Goal: Task Accomplishment & Management: Use online tool/utility

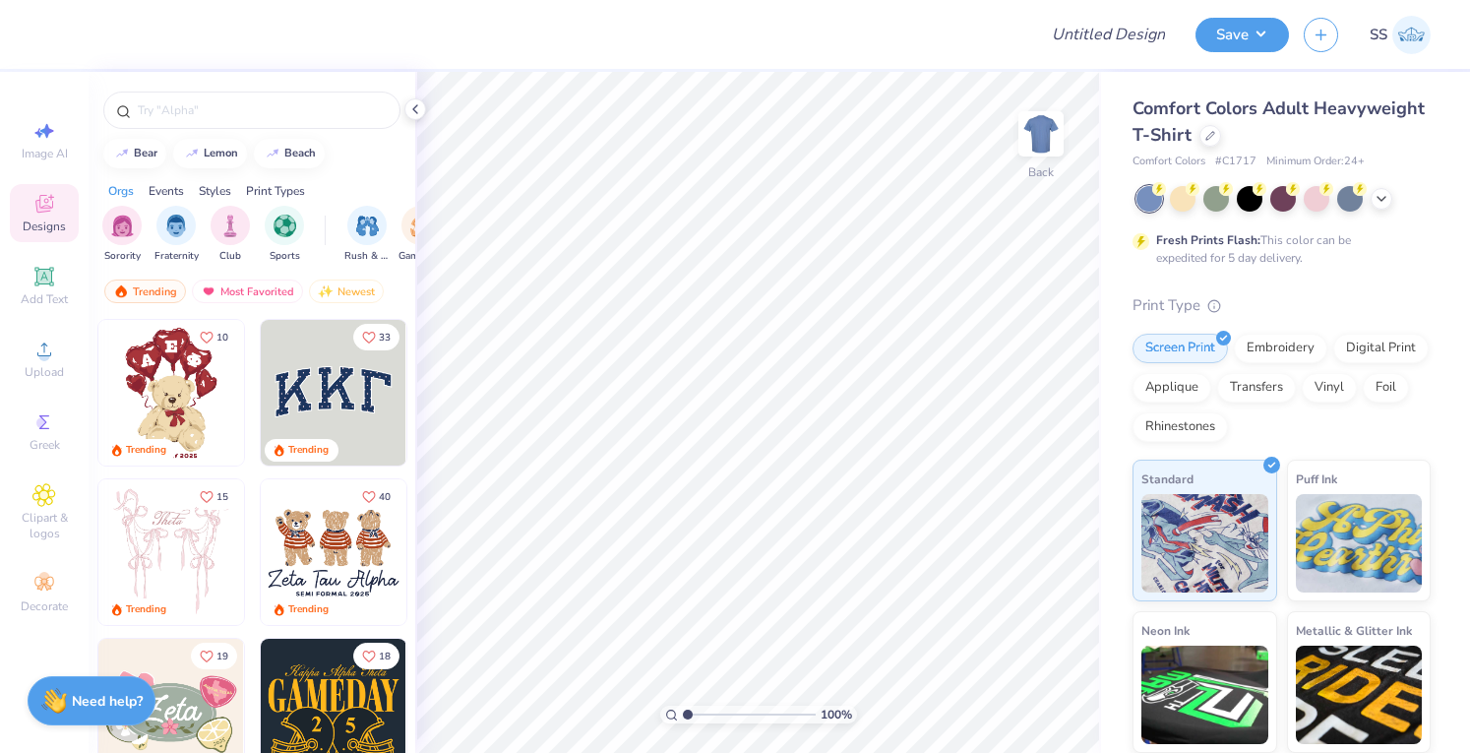
click at [1394, 194] on div at bounding box center [1284, 199] width 294 height 26
click at [1371, 194] on div at bounding box center [1382, 197] width 22 height 22
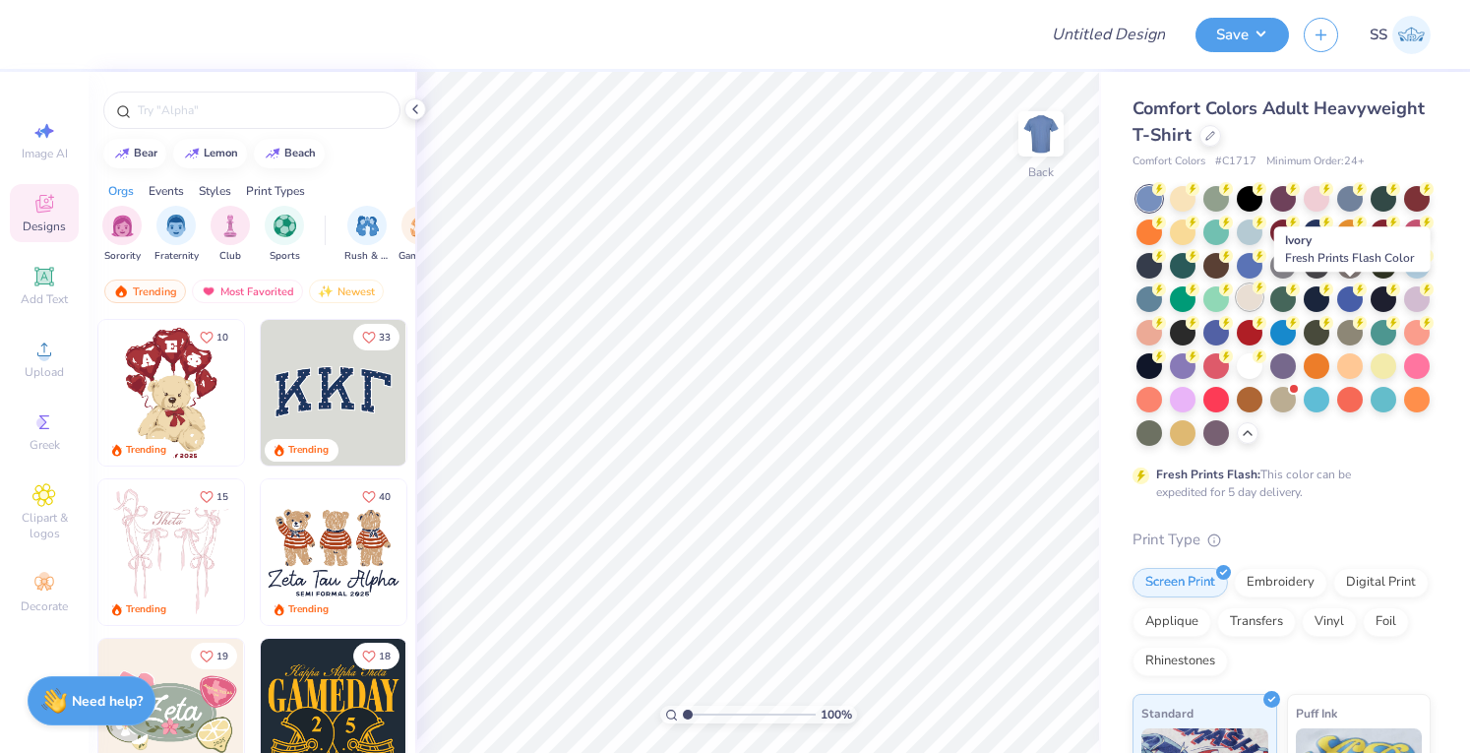
click at [1263, 299] on div at bounding box center [1250, 297] width 26 height 26
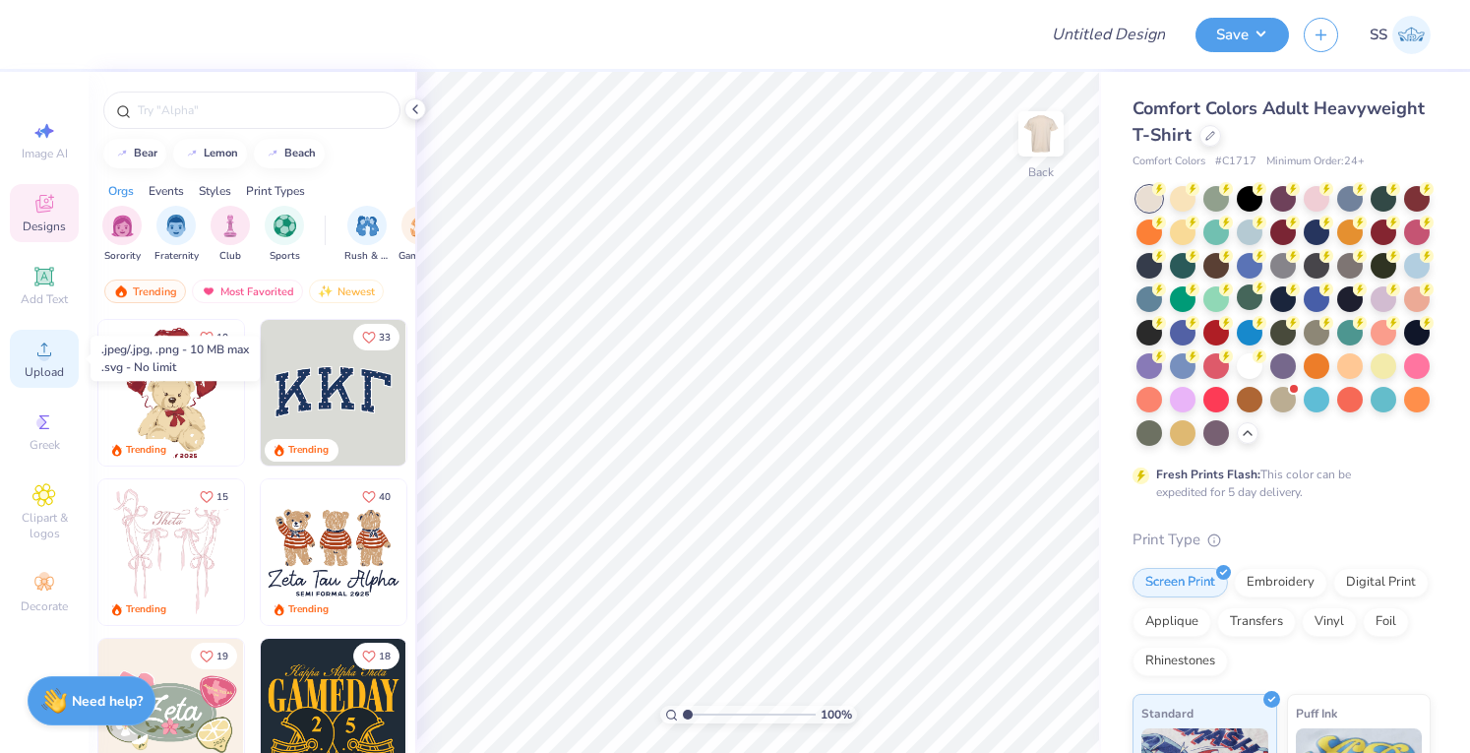
click at [33, 358] on icon at bounding box center [44, 350] width 24 height 24
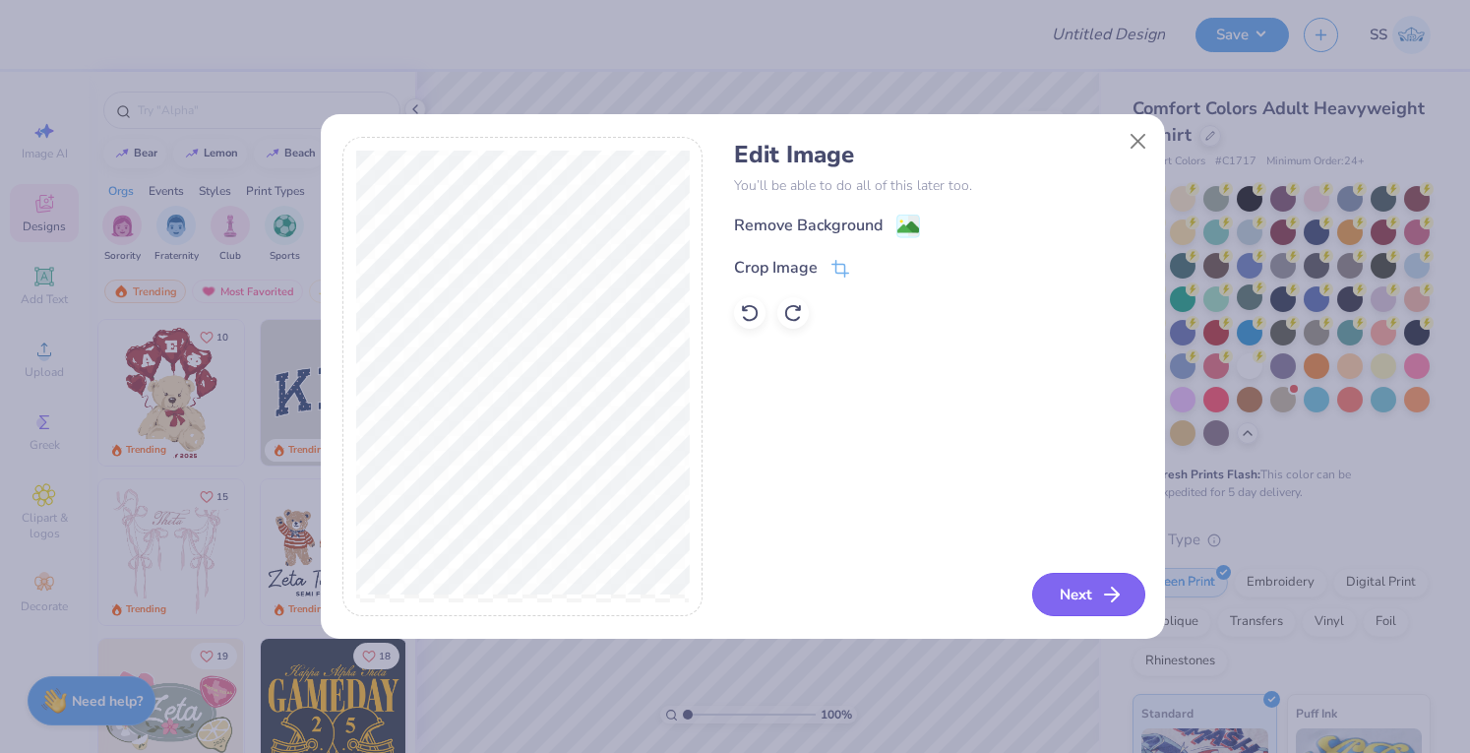
click at [1071, 605] on button "Next" at bounding box center [1088, 594] width 113 height 43
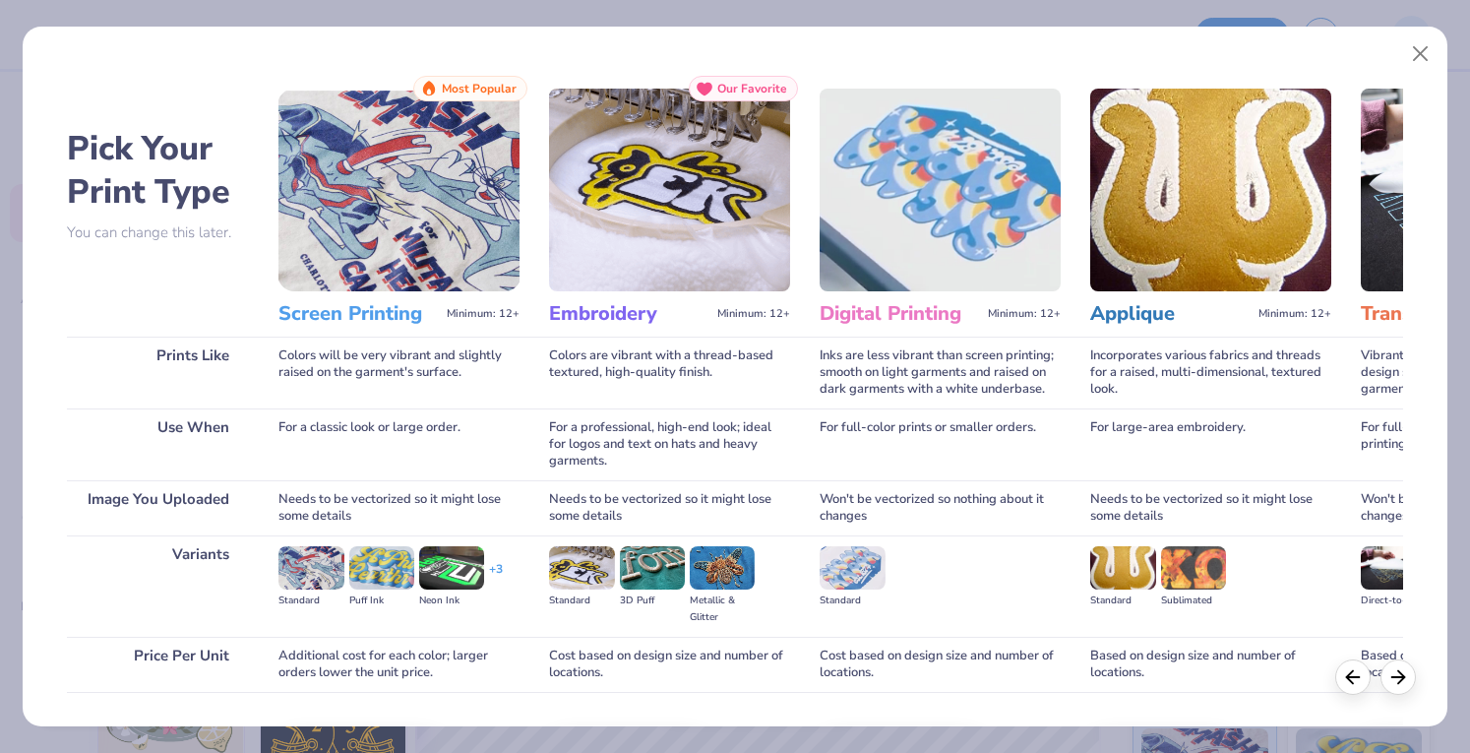
scroll to position [129, 0]
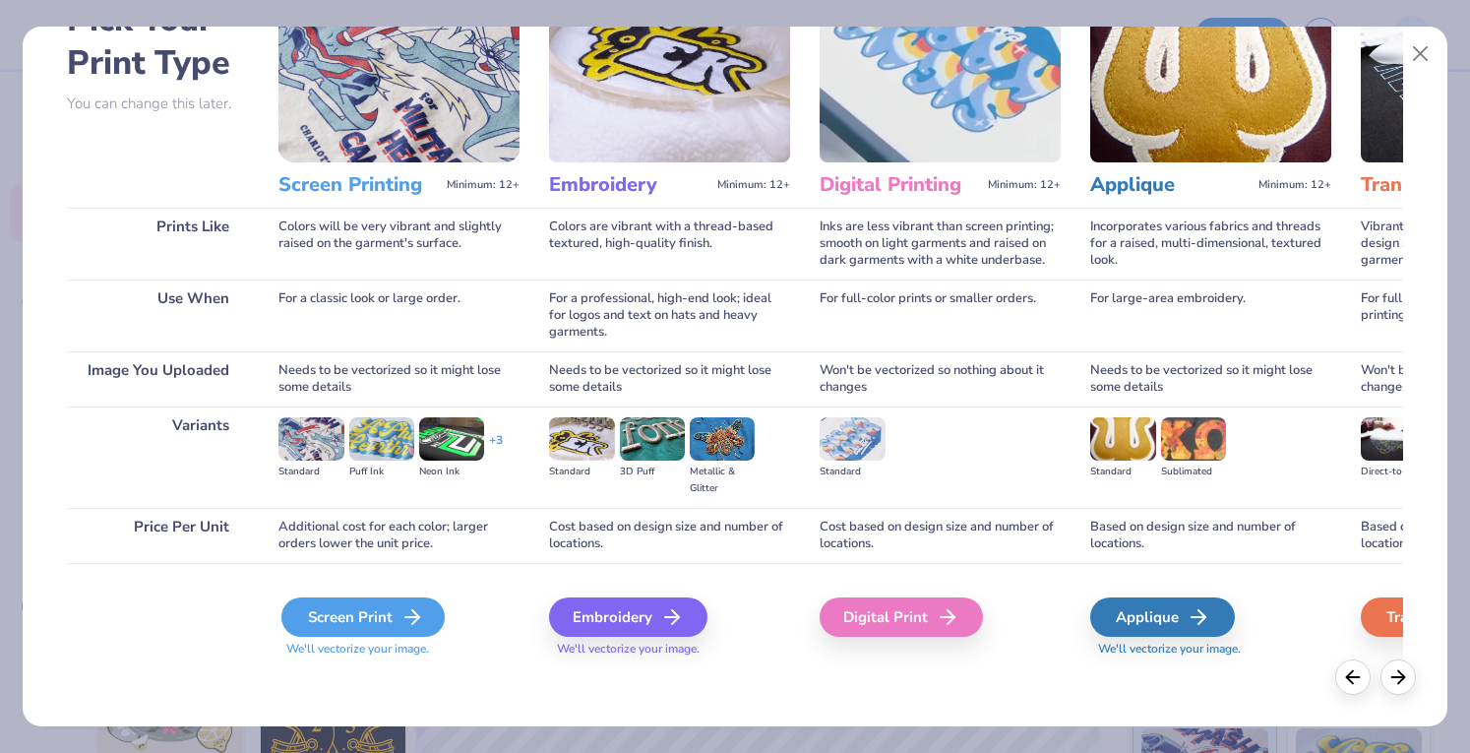
click at [336, 604] on div "Screen Print" at bounding box center [362, 616] width 163 height 39
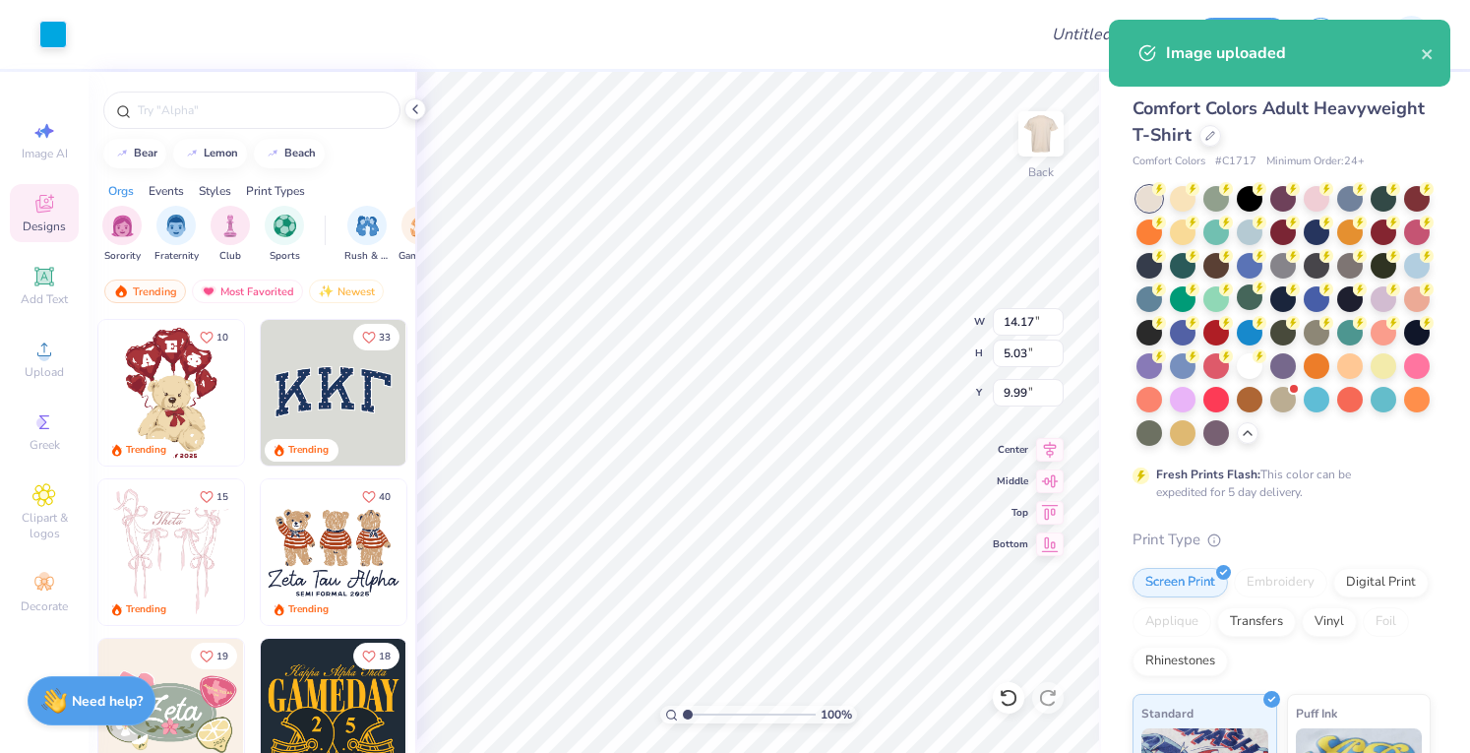
type input "9.78"
type input "3.47"
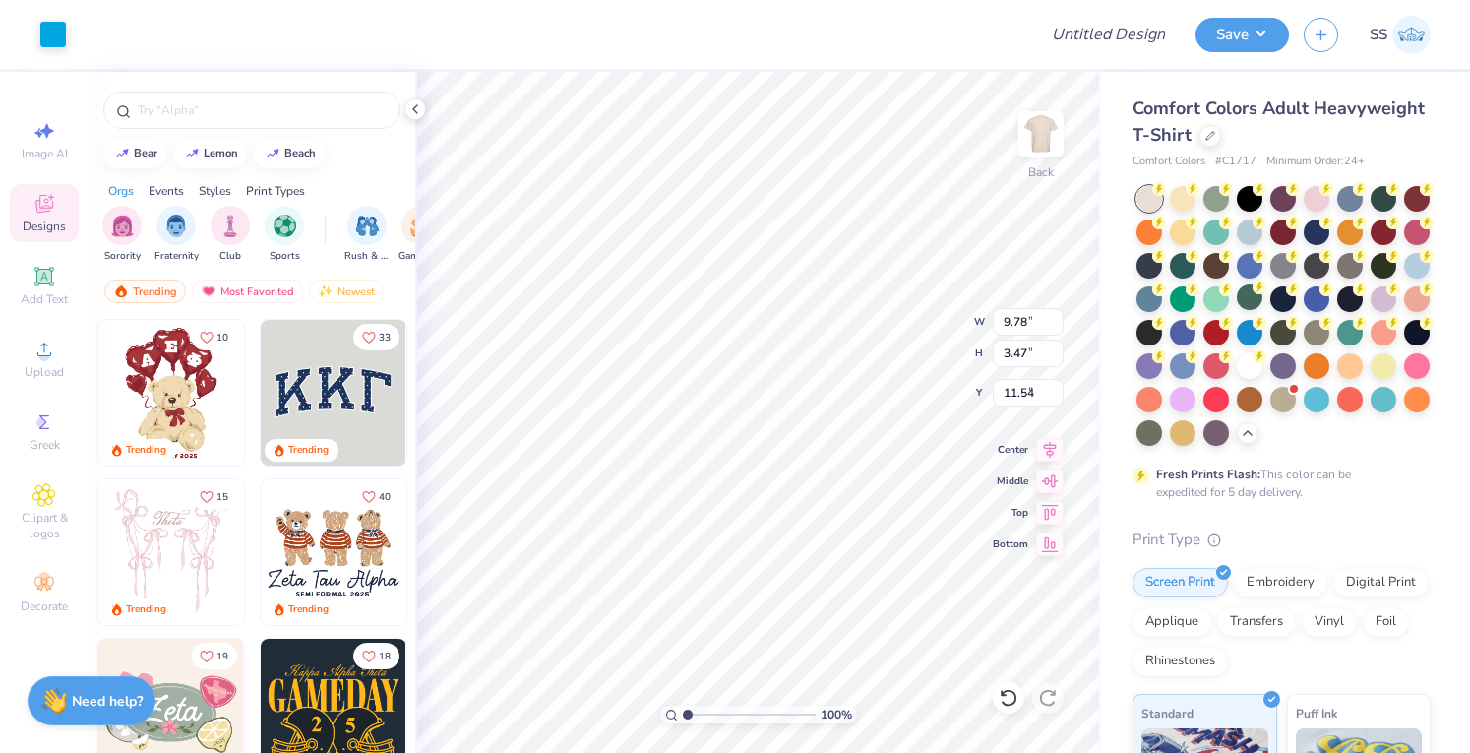
type input "3.00"
type input "4.90"
type input "4.02"
click at [1136, 31] on input "Design Title" at bounding box center [1133, 34] width 96 height 39
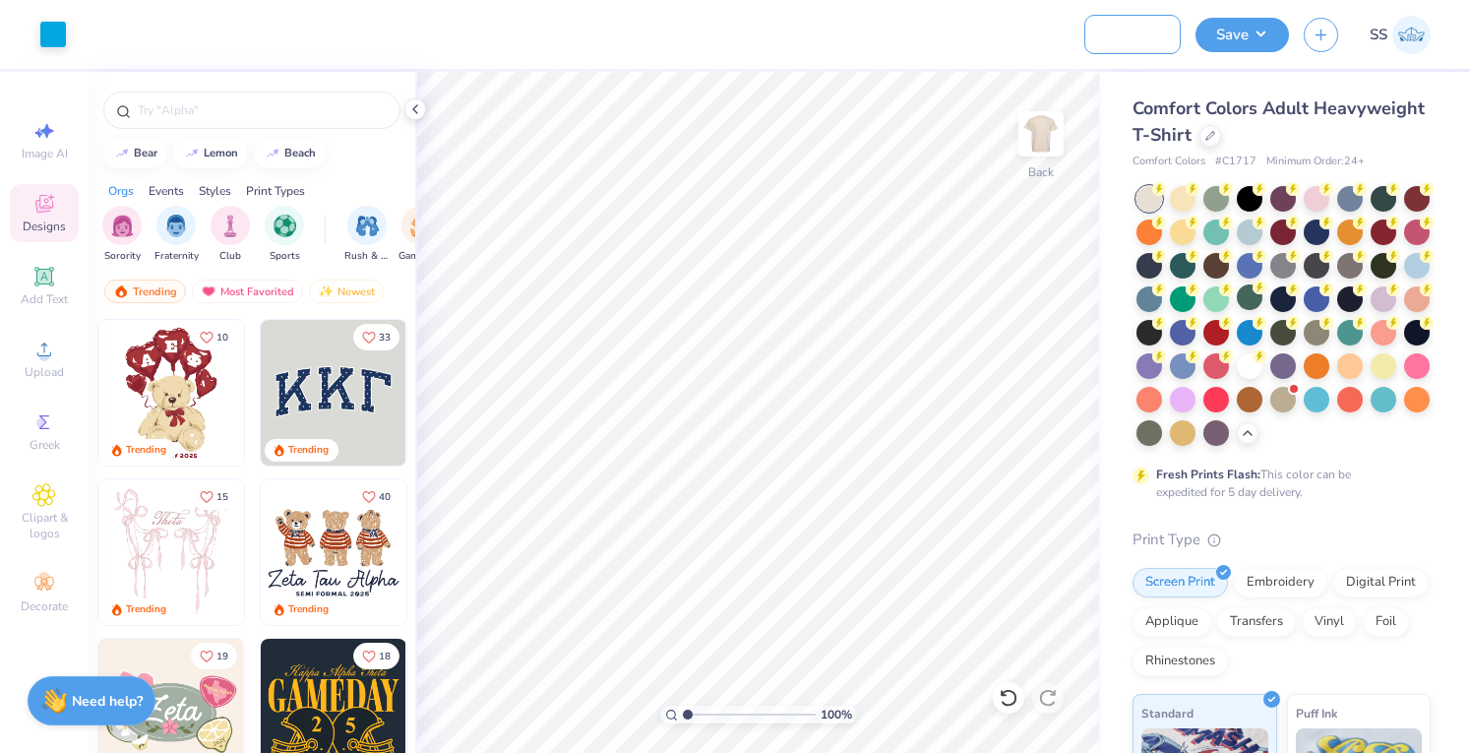
type input "Shirts for Proof of Purchase"
click at [1275, 72] on div "Comfort Colors Adult Heavyweight T-Shirt Comfort Colors # C1717 Minimum Order: …" at bounding box center [1285, 605] width 369 height 1067
click at [1252, 44] on button "Save" at bounding box center [1242, 32] width 93 height 34
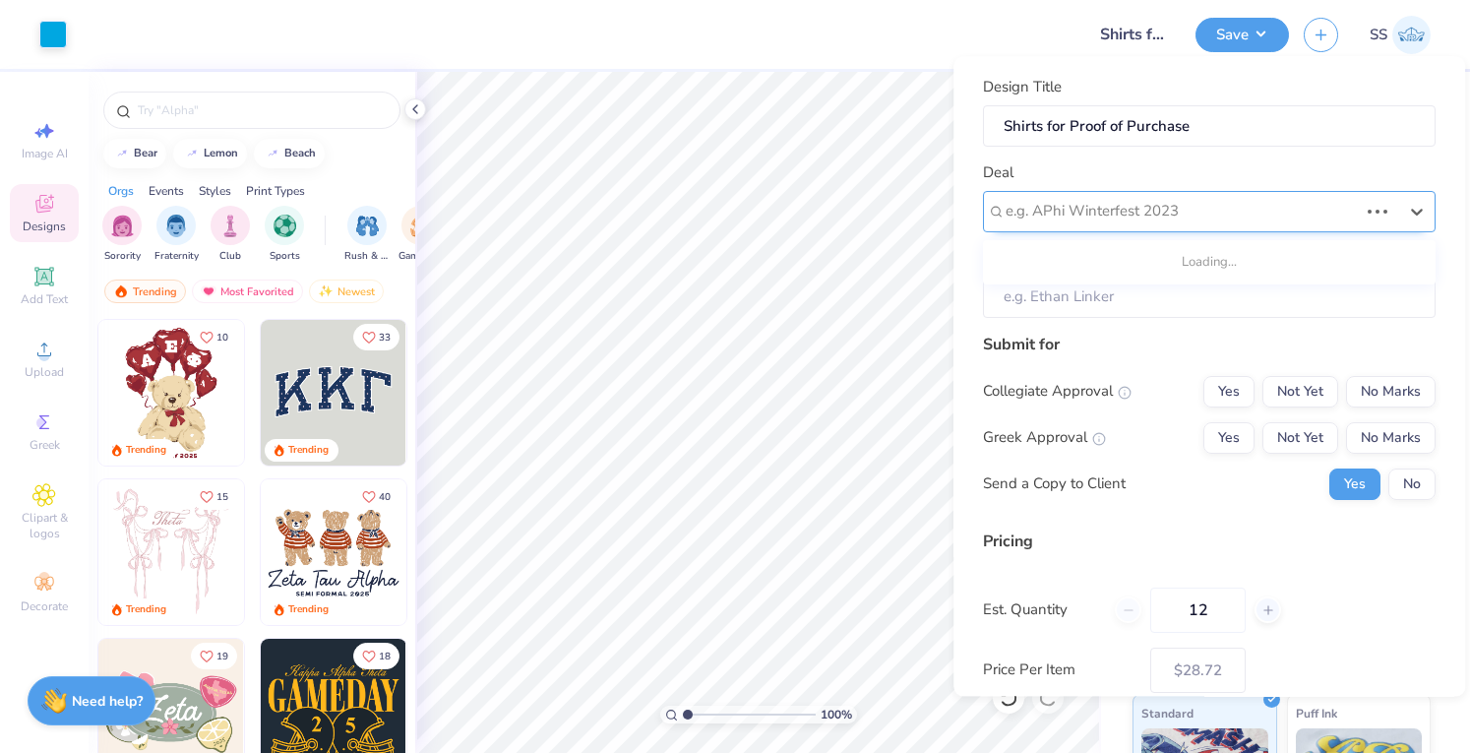
click at [1323, 214] on div at bounding box center [1182, 212] width 352 height 27
type input "r"
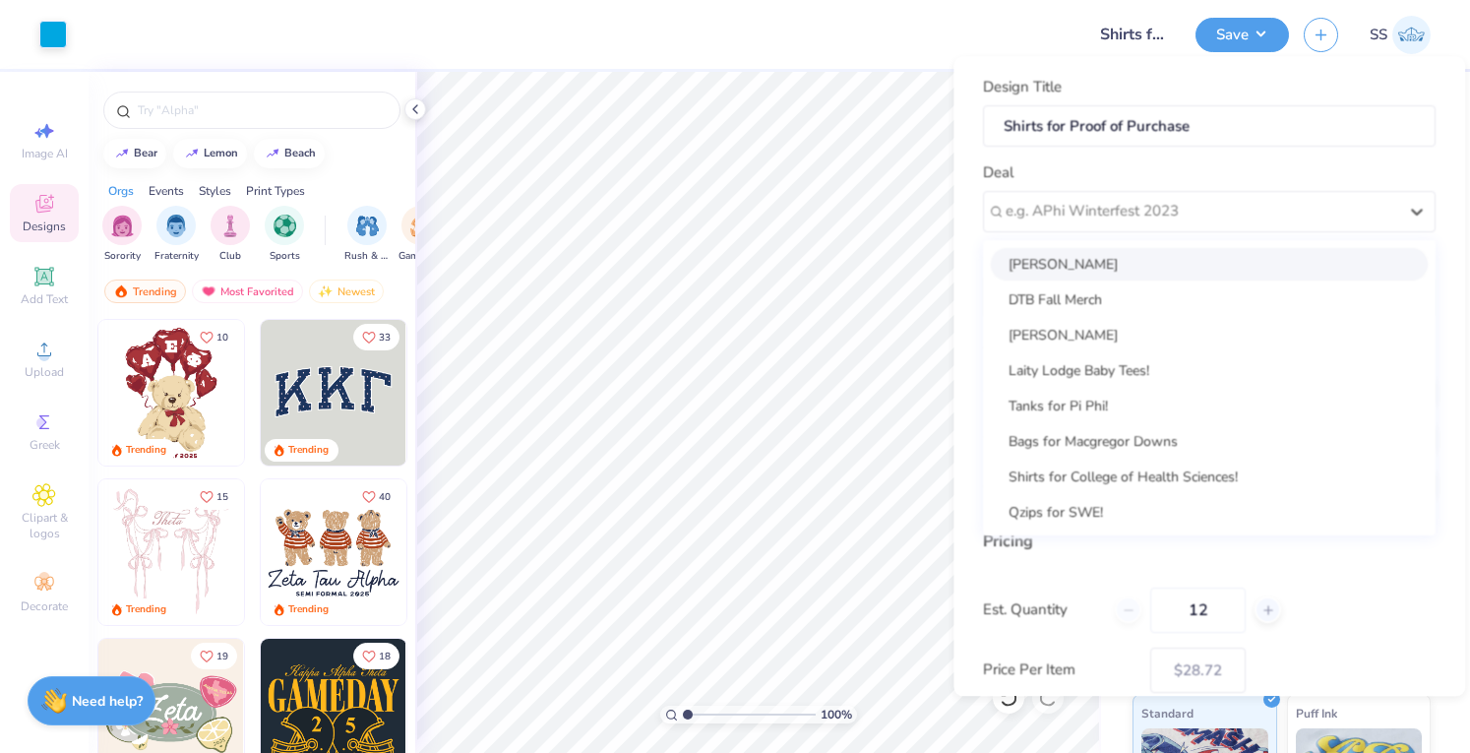
click at [1295, 245] on div "[PERSON_NAME] DTB Fall Merch [PERSON_NAME] Laity Lodge Baby Tees! Tanks for Pi …" at bounding box center [1209, 387] width 453 height 295
click at [1291, 263] on div "[PERSON_NAME]" at bounding box center [1209, 264] width 437 height 32
type input "[PERSON_NAME]"
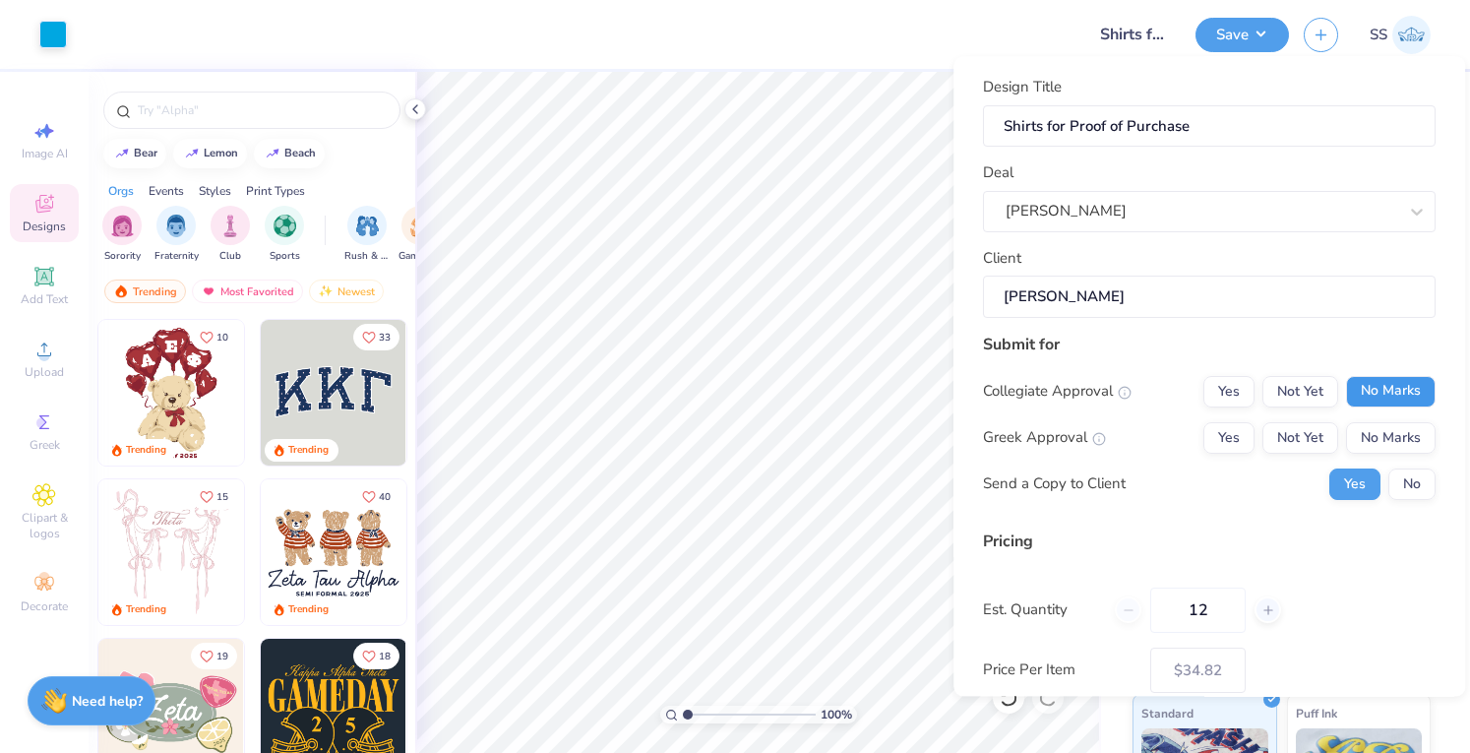
click at [1394, 381] on button "No Marks" at bounding box center [1391, 391] width 90 height 31
click at [1380, 448] on button "No Marks" at bounding box center [1391, 437] width 90 height 31
click at [1389, 494] on button "No" at bounding box center [1412, 483] width 47 height 31
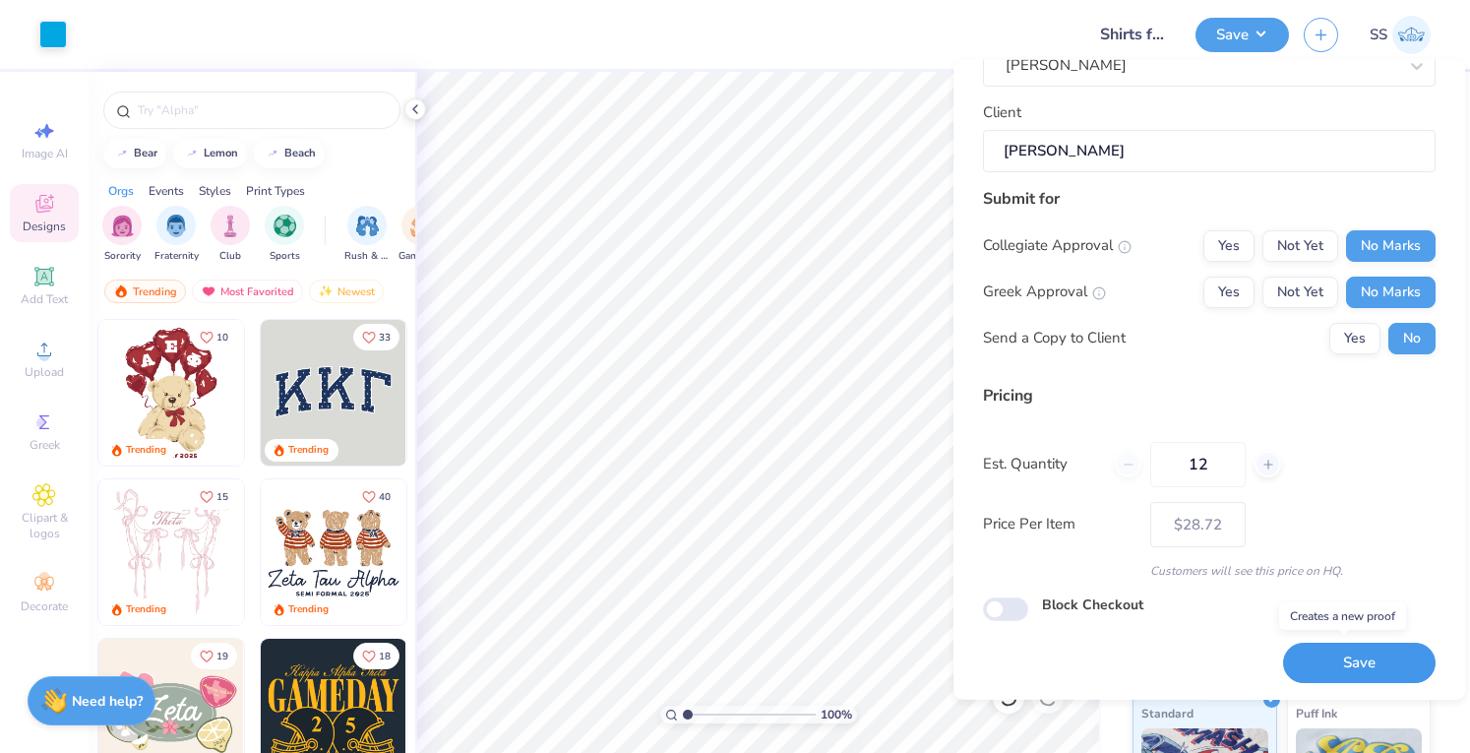
click at [1367, 666] on button "Save" at bounding box center [1359, 663] width 153 height 40
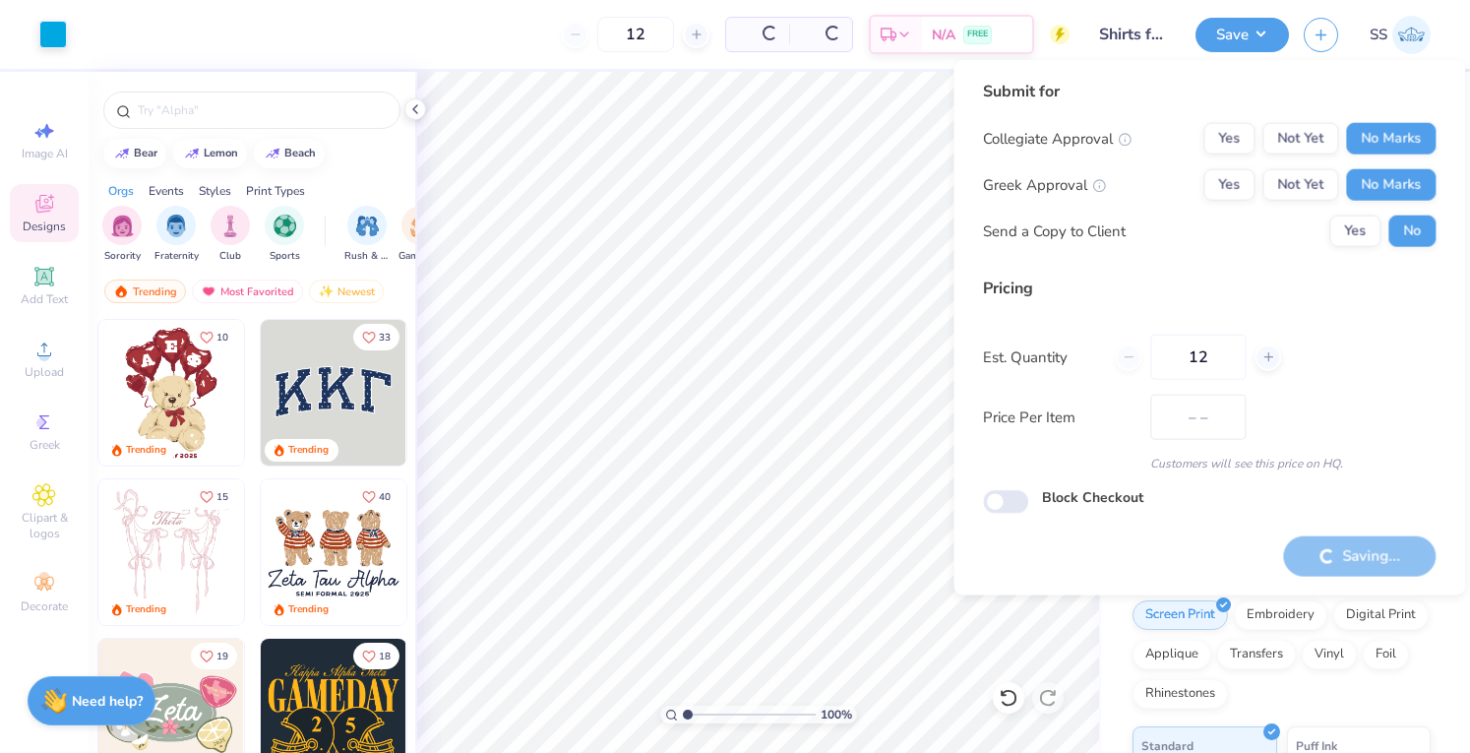
type input "$28.72"
